Goal: Task Accomplishment & Management: Use online tool/utility

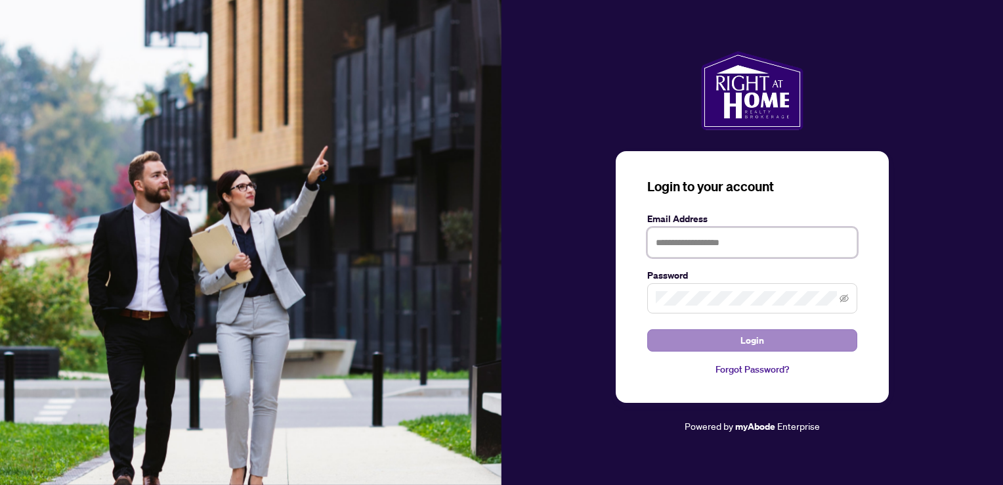
type input "**********"
click at [756, 343] on span "Login" at bounding box center [753, 340] width 24 height 21
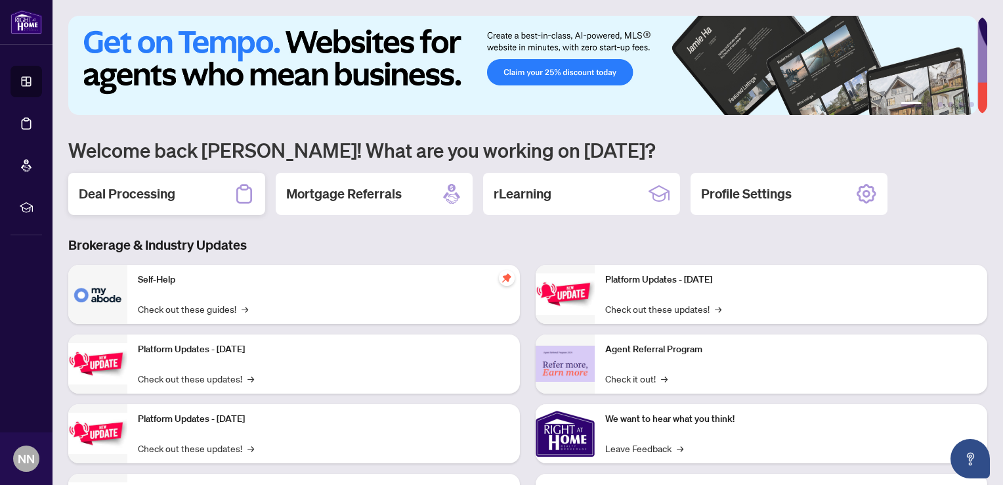
click at [163, 189] on h2 "Deal Processing" at bounding box center [127, 194] width 97 height 18
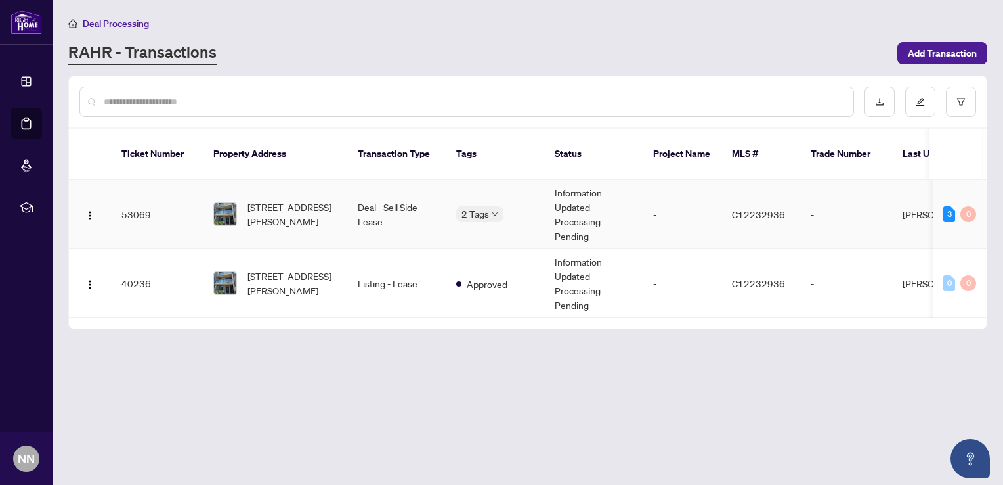
click at [389, 204] on td "Deal - Sell Side Lease" at bounding box center [396, 214] width 98 height 69
